Goal: Task Accomplishment & Management: Manage account settings

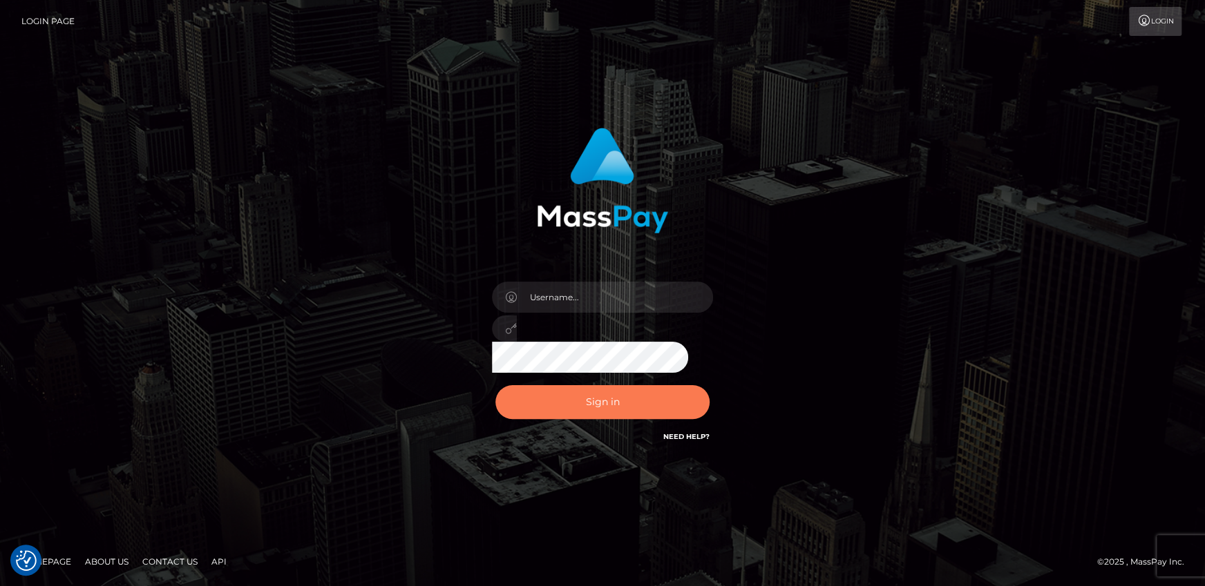
click at [620, 414] on button "Sign in" at bounding box center [602, 402] width 214 height 34
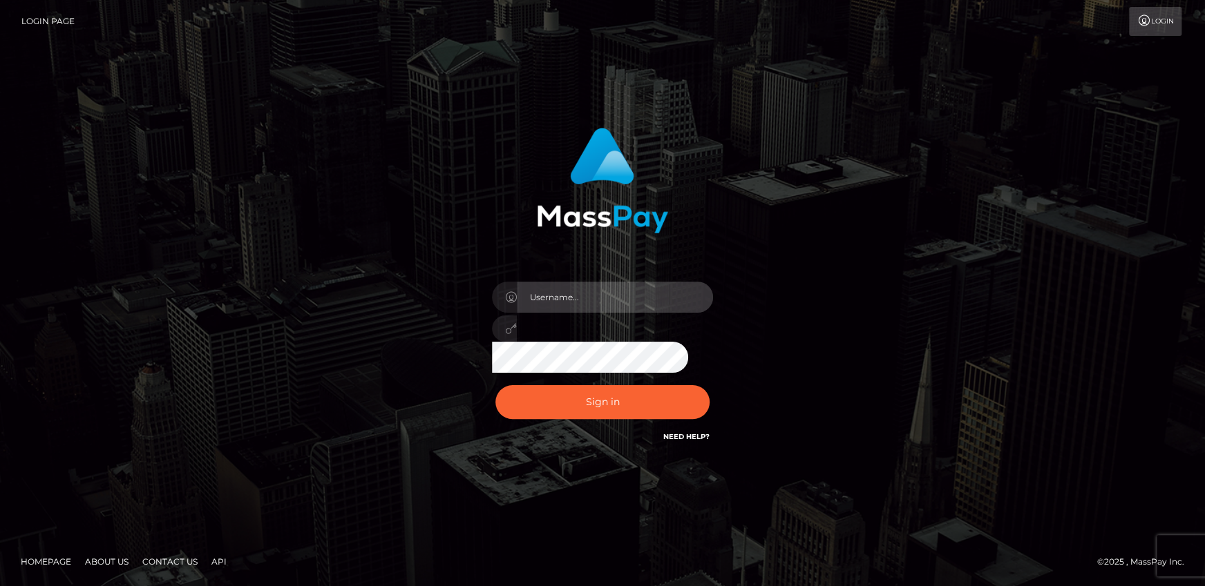
click at [607, 296] on input "text" at bounding box center [615, 297] width 196 height 31
checkbox input "true"
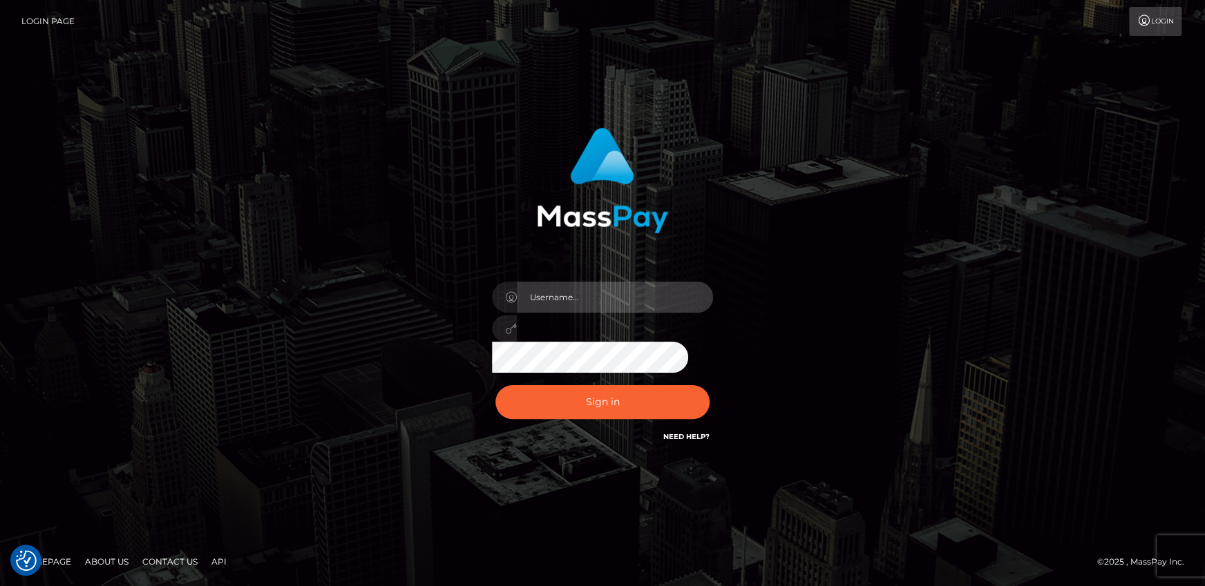
type input "andy.wowcan"
click at [495, 385] on button "Sign in" at bounding box center [602, 402] width 214 height 34
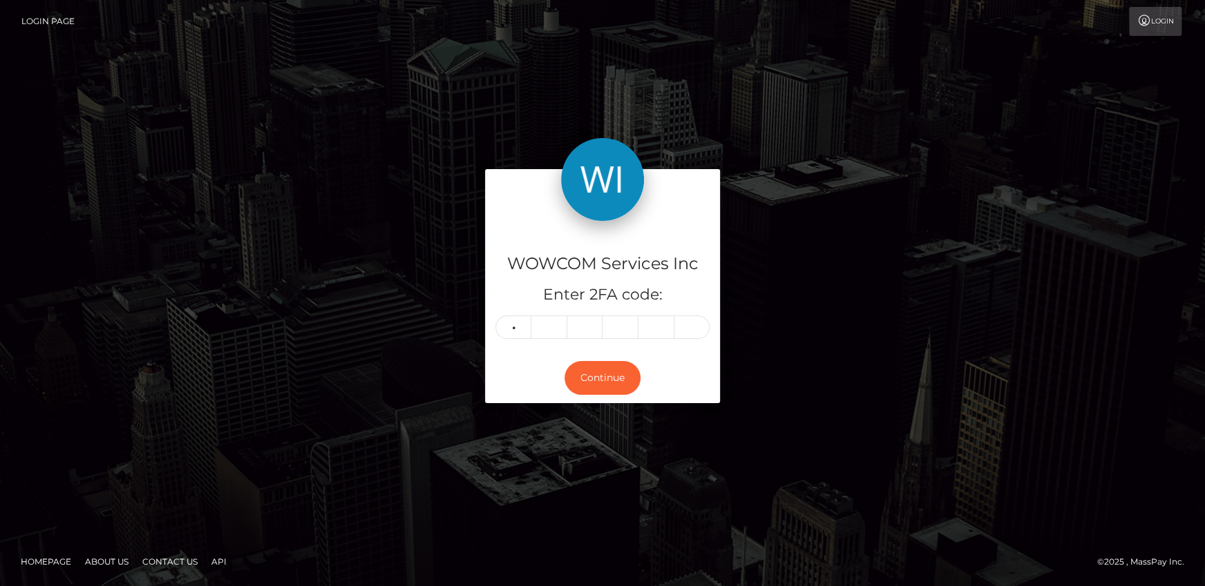
type input "4"
type input "1"
type input "8"
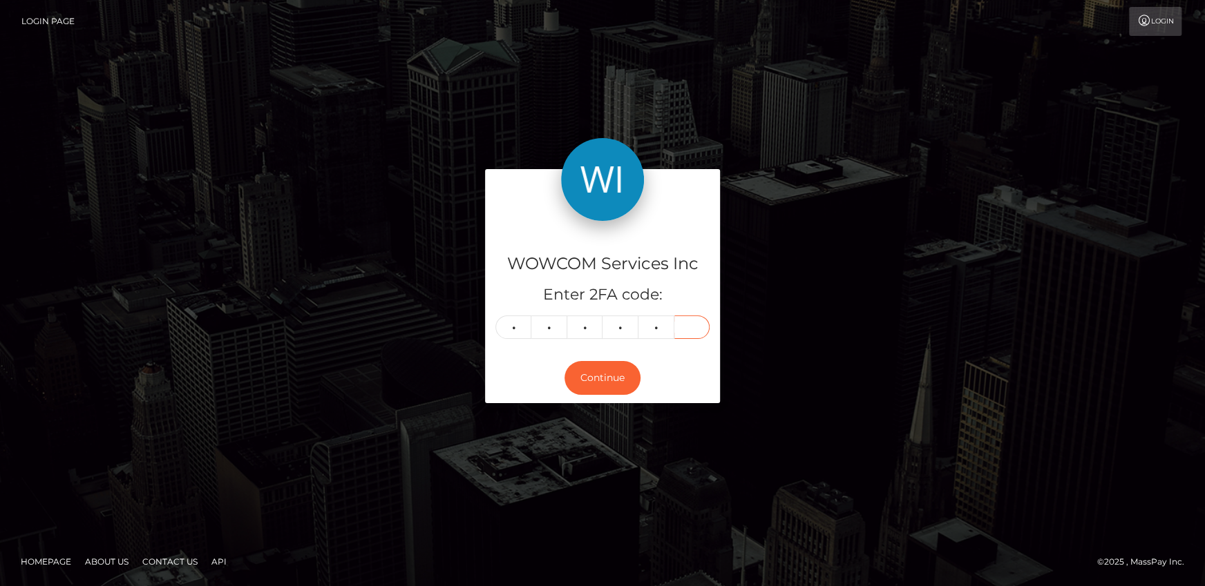
type input "0"
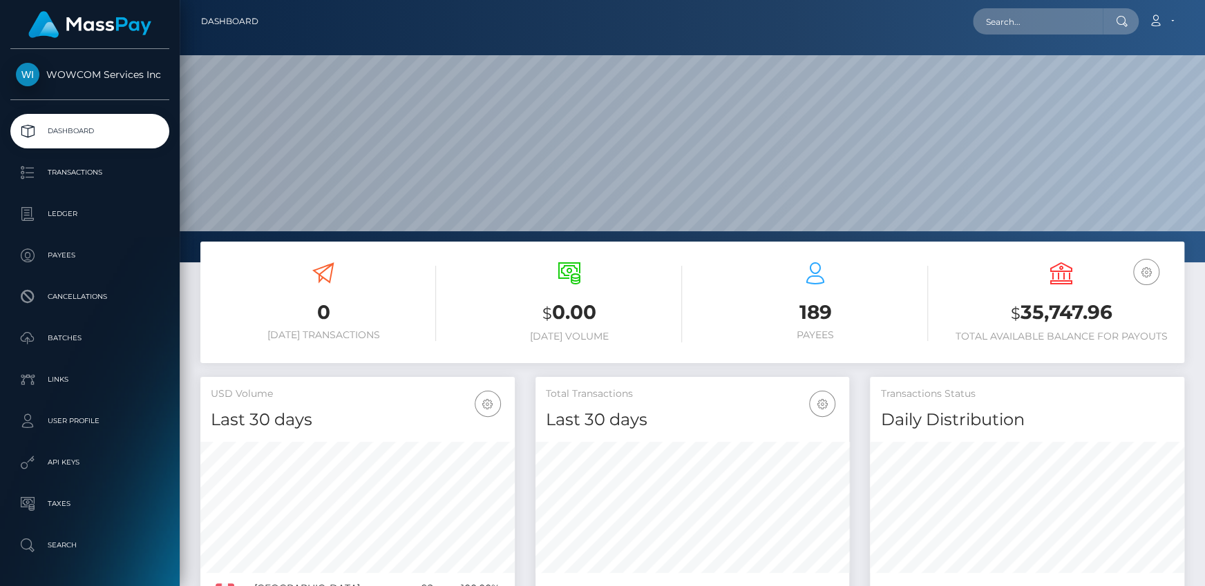
scroll to position [262, 1024]
drag, startPoint x: 1020, startPoint y: 314, endPoint x: 1112, endPoint y: 314, distance: 92.6
click at [1112, 314] on h3 "$ 35,747.96" at bounding box center [1060, 313] width 225 height 28
copy h3 "35,747.96"
click at [1174, 22] on link "Account" at bounding box center [1160, 21] width 41 height 29
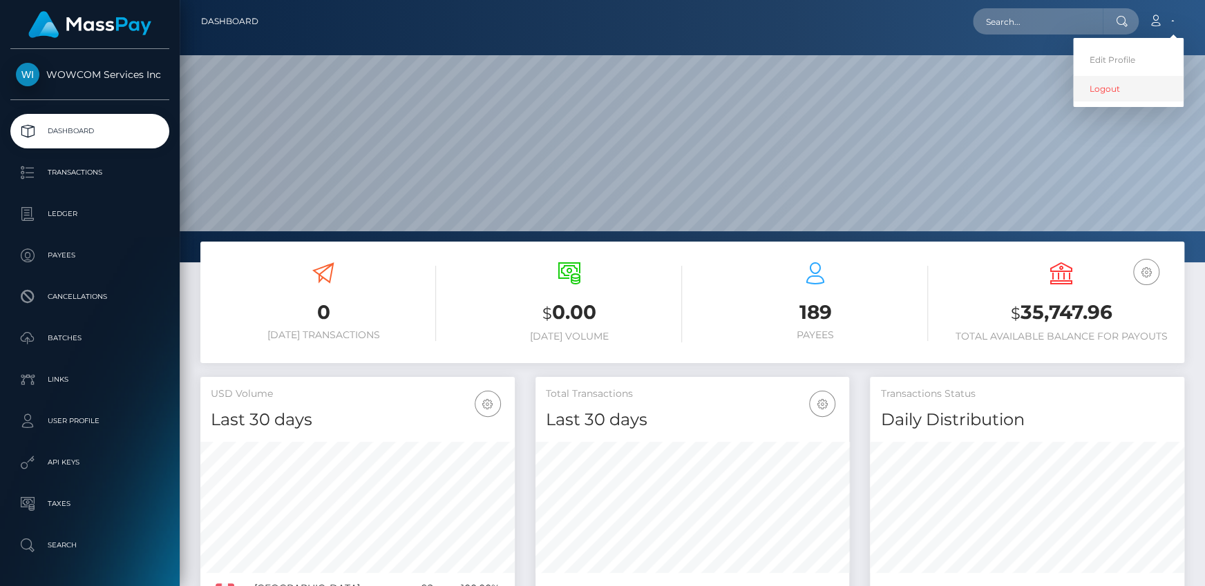
click at [1129, 96] on link "Logout" at bounding box center [1128, 89] width 111 height 26
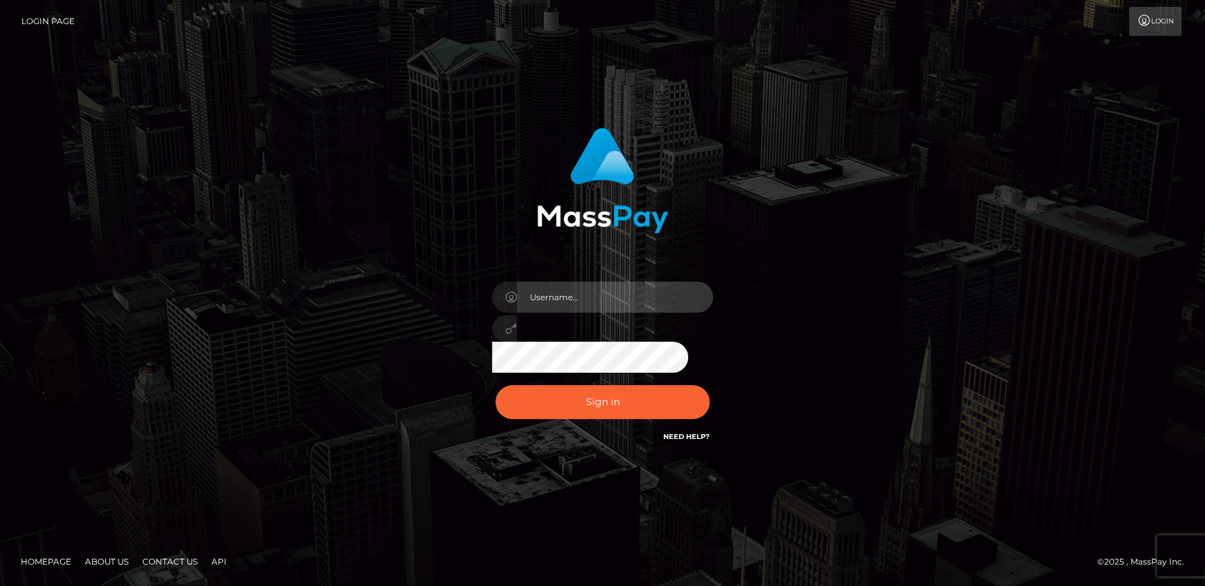
click at [624, 294] on input "text" at bounding box center [615, 297] width 196 height 31
type input "[PERSON_NAME].rollacan"
click at [495, 385] on button "Sign in" at bounding box center [602, 402] width 214 height 34
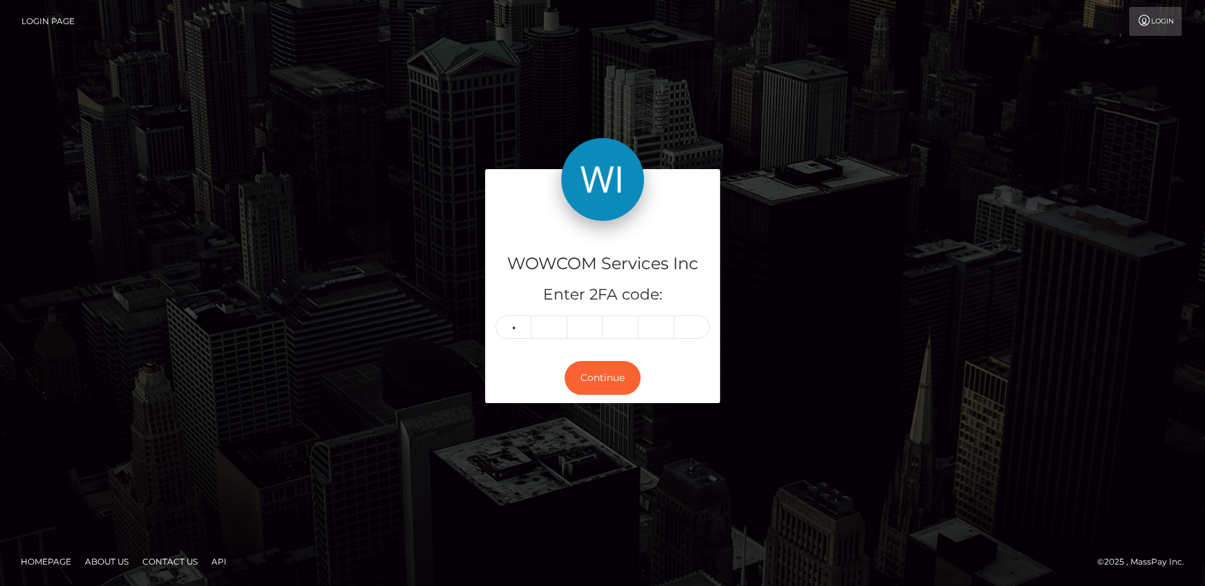
type input "2"
type input "1"
type input "7"
type input "6"
type input "4"
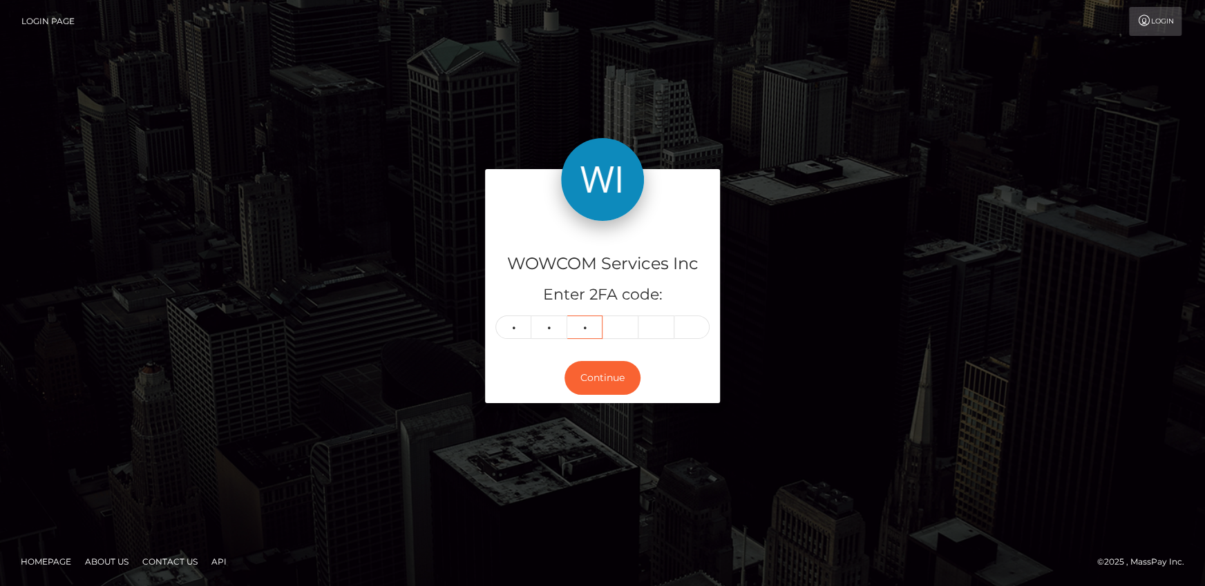
type input "3"
type input "4"
type input "8"
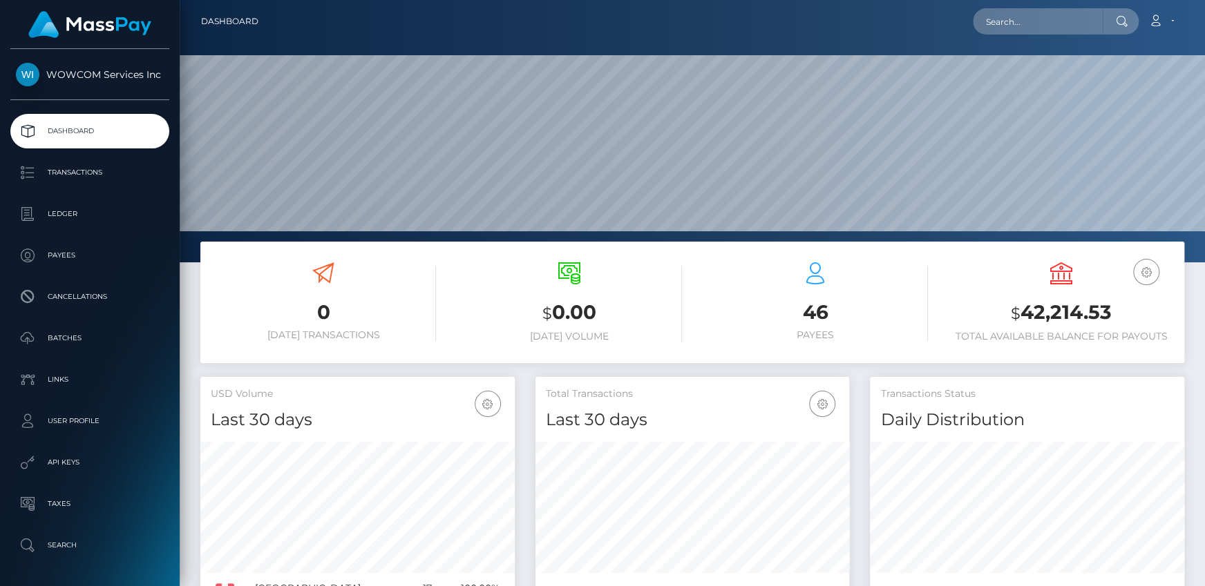
scroll to position [245, 314]
drag, startPoint x: 1025, startPoint y: 318, endPoint x: 1116, endPoint y: 305, distance: 92.2
click at [1116, 305] on h3 "$ 42,214.53" at bounding box center [1060, 313] width 225 height 28
copy h3 "42,214.53"
click at [1174, 22] on link "Account" at bounding box center [1160, 21] width 41 height 29
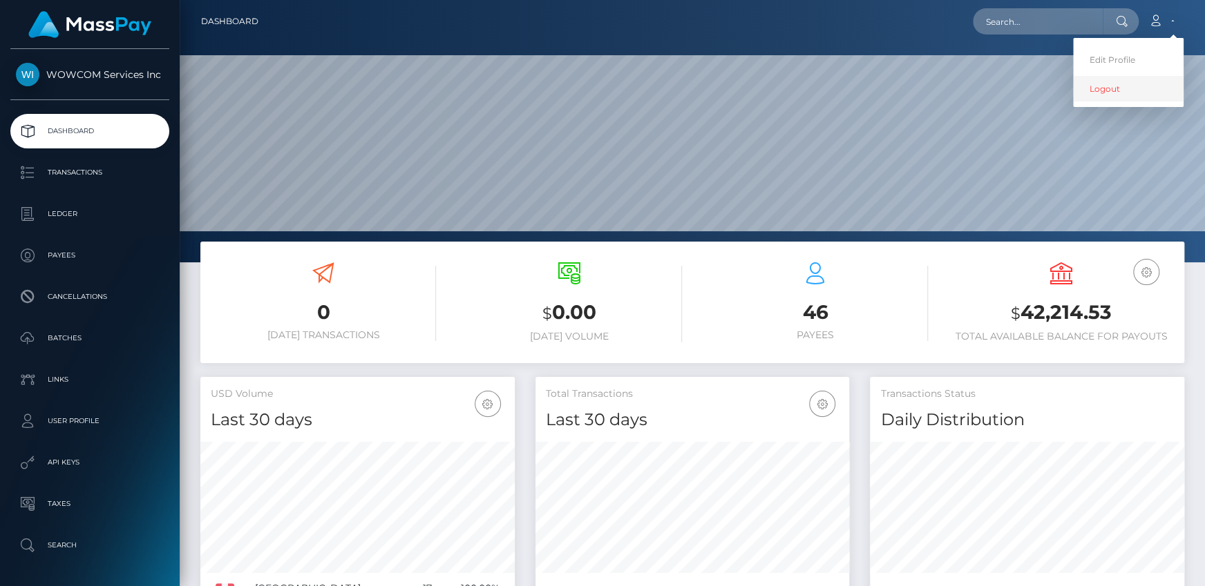
click at [1113, 90] on link "Logout" at bounding box center [1128, 89] width 111 height 26
